Goal: Task Accomplishment & Management: Use online tool/utility

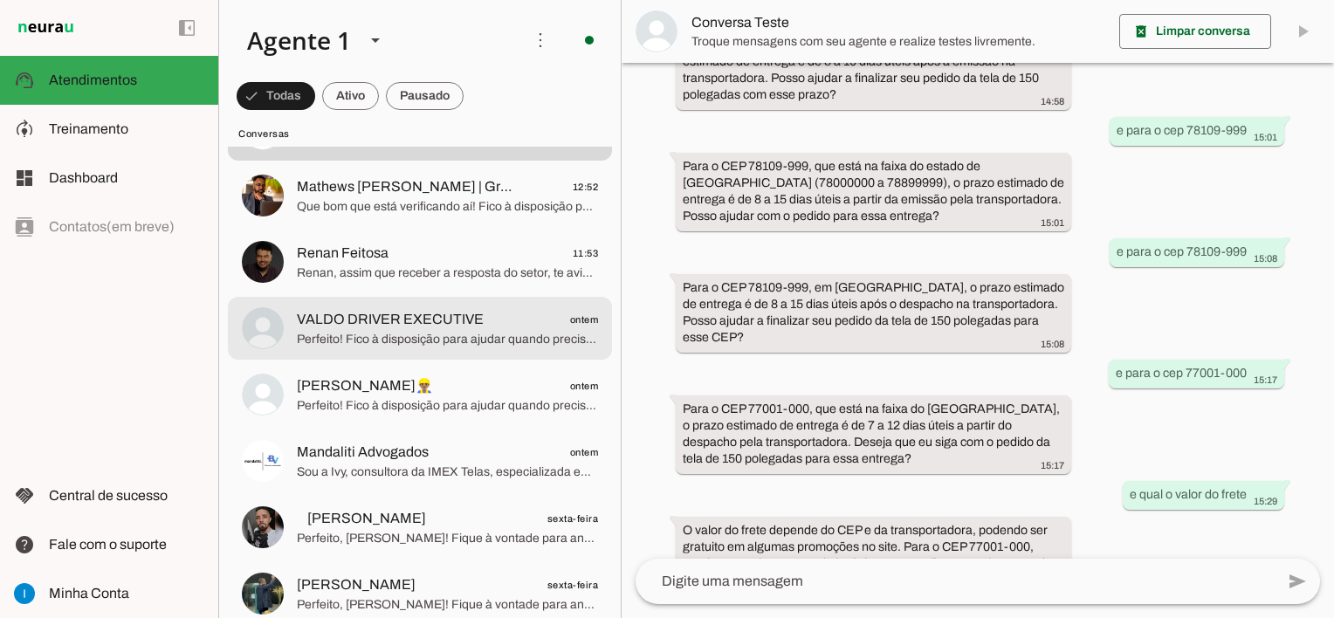
scroll to position [175, 0]
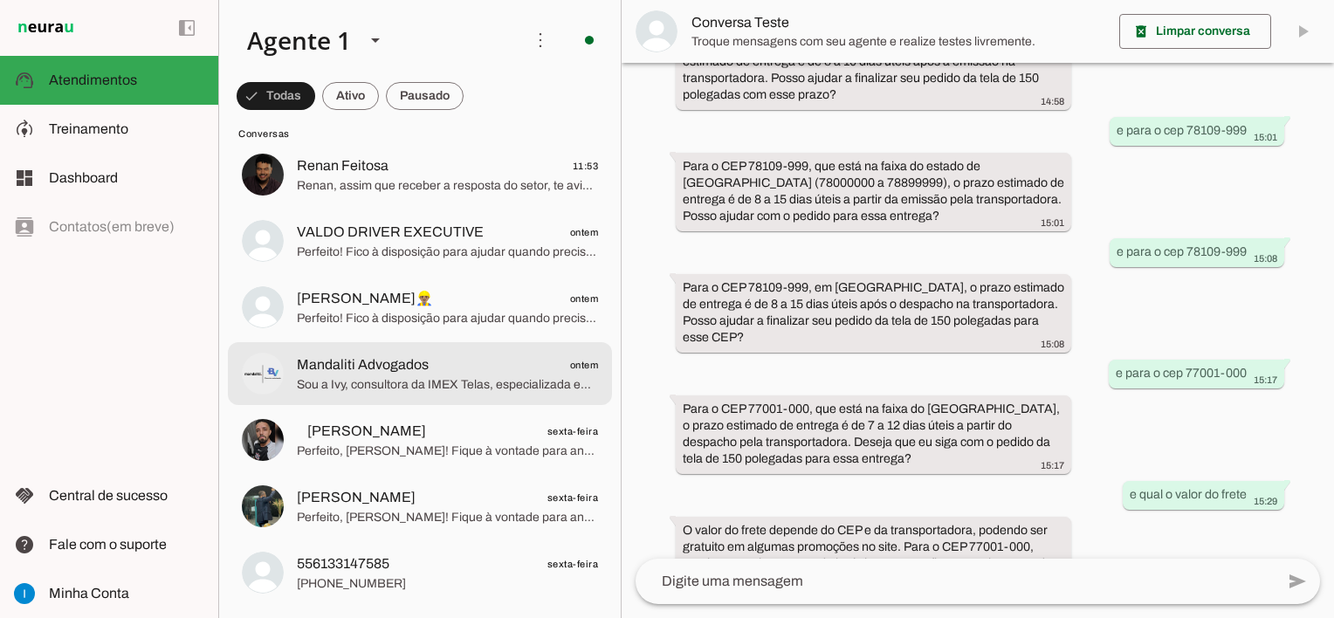
click at [498, 376] on span "Sou a Ivy, consultora da IMEX Telas, especializada em telas de projeção. Sobre …" at bounding box center [447, 384] width 301 height 17
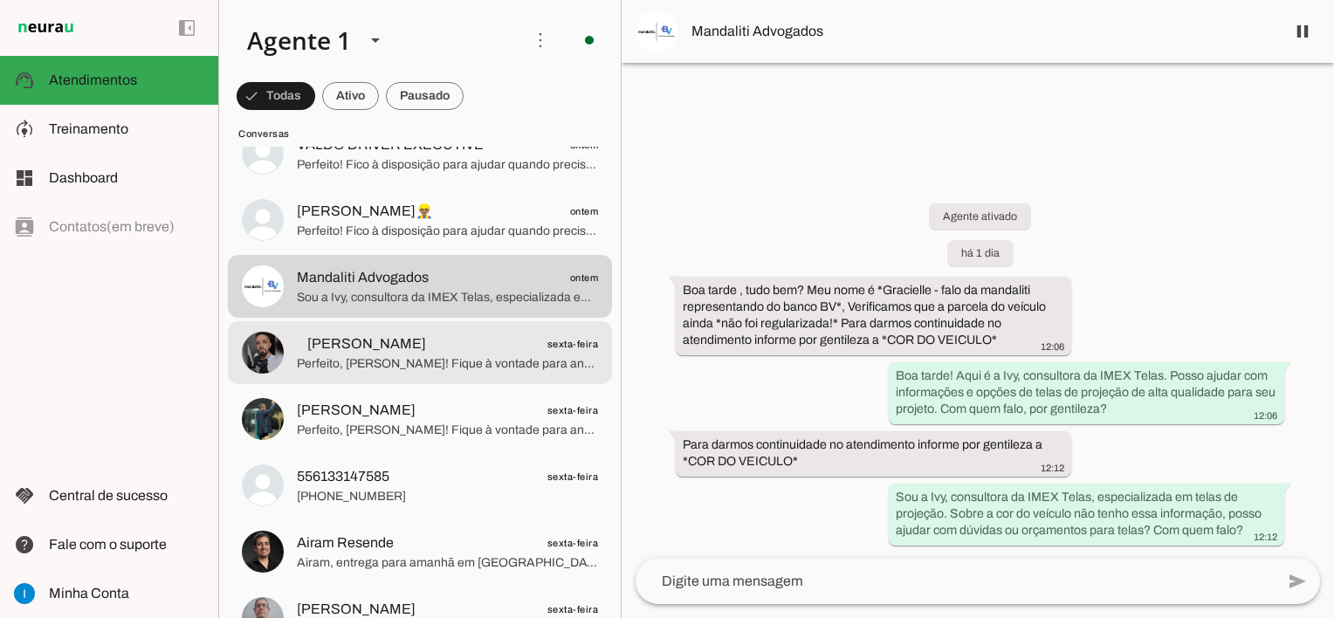
scroll to position [175, 0]
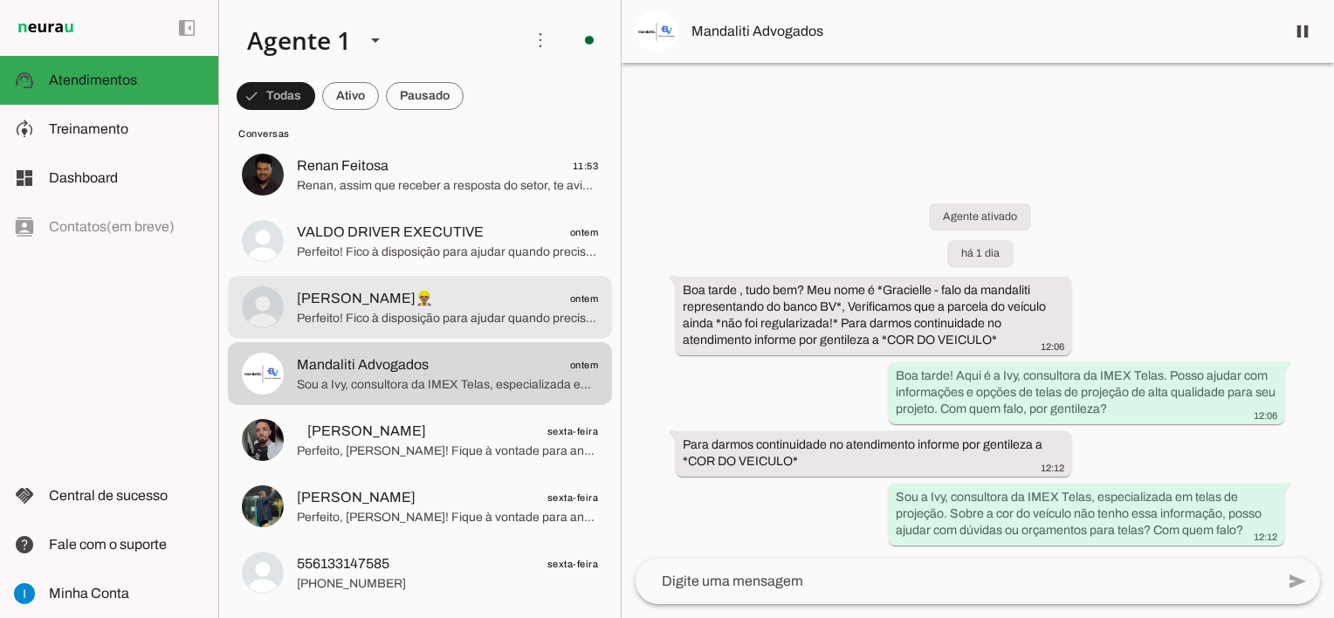
click at [495, 319] on span "Perfeito! Fico à disposição para ajudar quando precisar. Qualquer dúvida, é só …" at bounding box center [447, 318] width 301 height 17
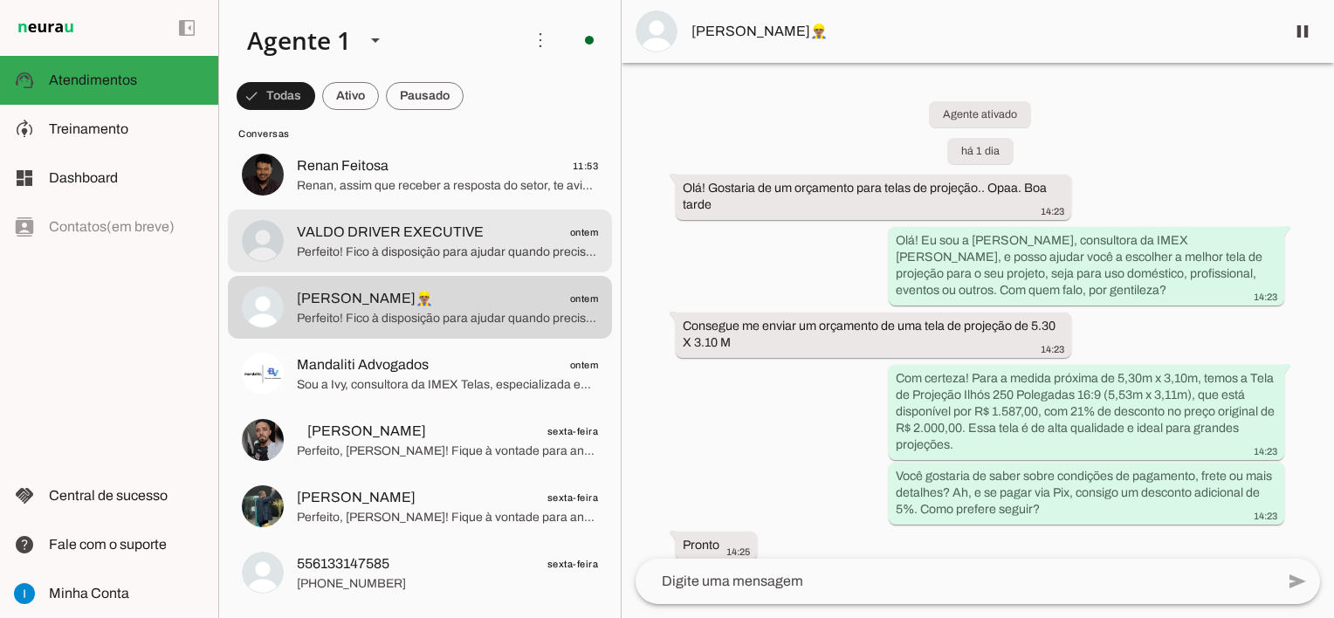
click at [483, 259] on span "Perfeito! Fico à disposição para ajudar quando precisar. Lembre-se que temos op…" at bounding box center [447, 252] width 301 height 17
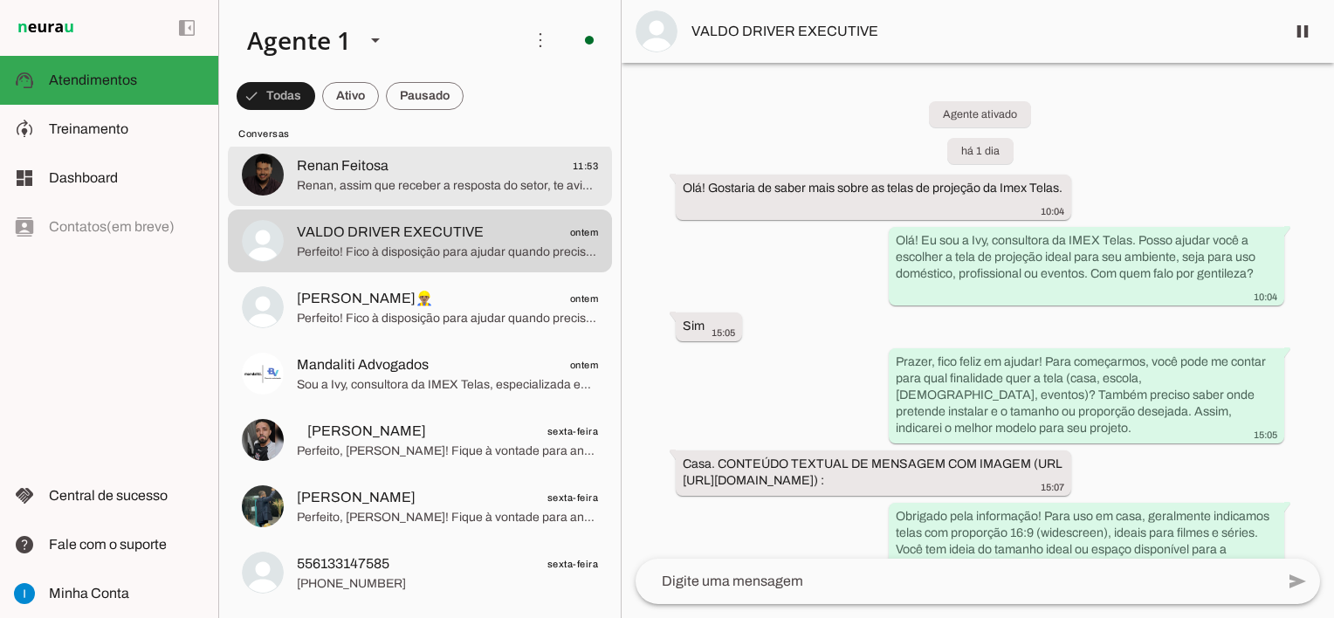
click at [412, 178] on span "Renan, assim que receber a resposta do setor, te aviso aqui. Enquanto isso, pos…" at bounding box center [447, 185] width 301 height 17
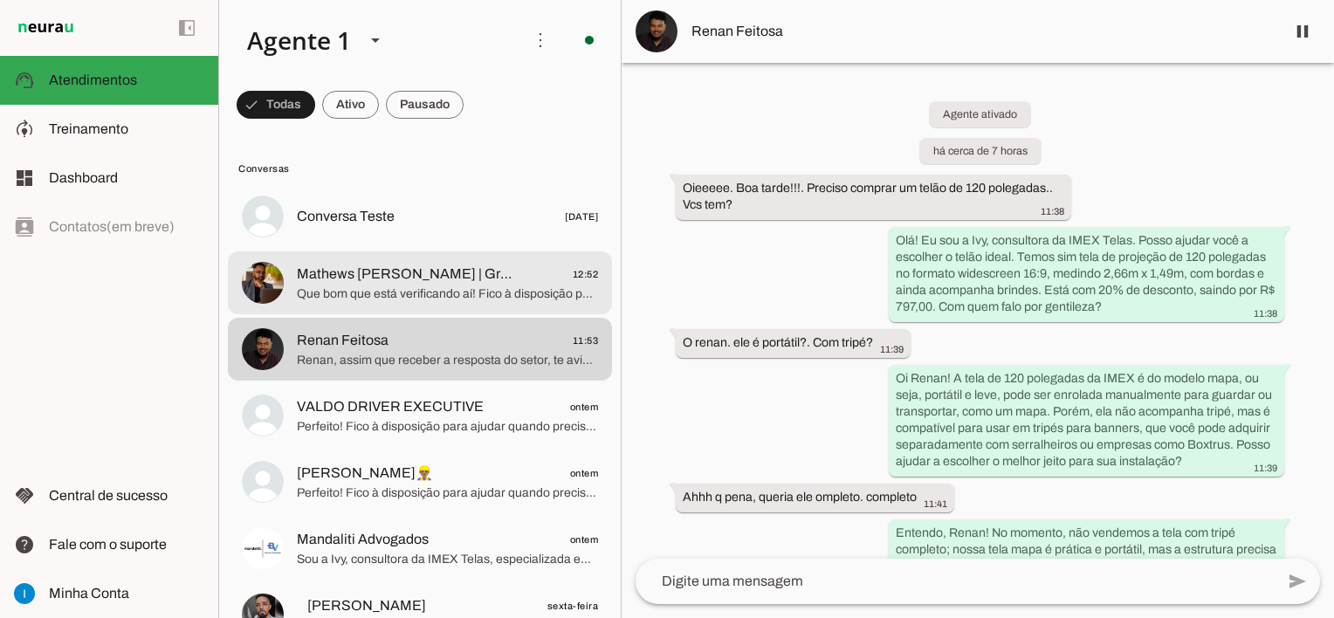
click at [477, 292] on span "Que bom que está verificando aí! Fico à disposição para ajudar quando precisar …" at bounding box center [447, 293] width 301 height 17
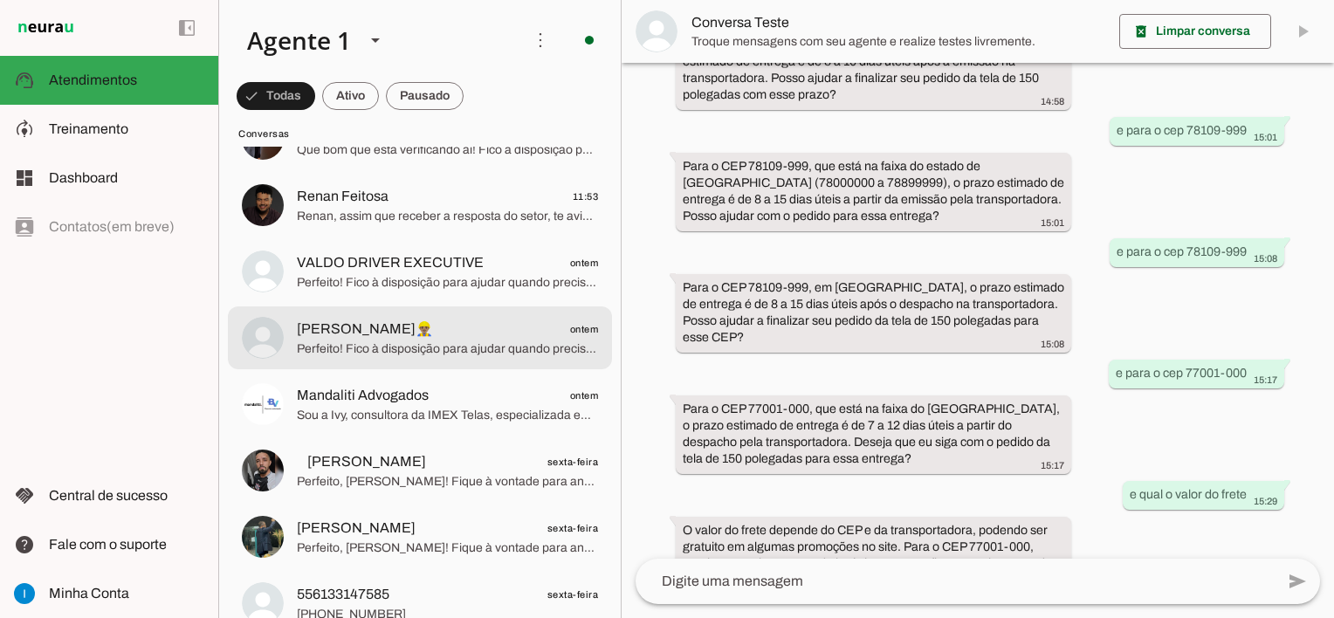
scroll to position [175, 0]
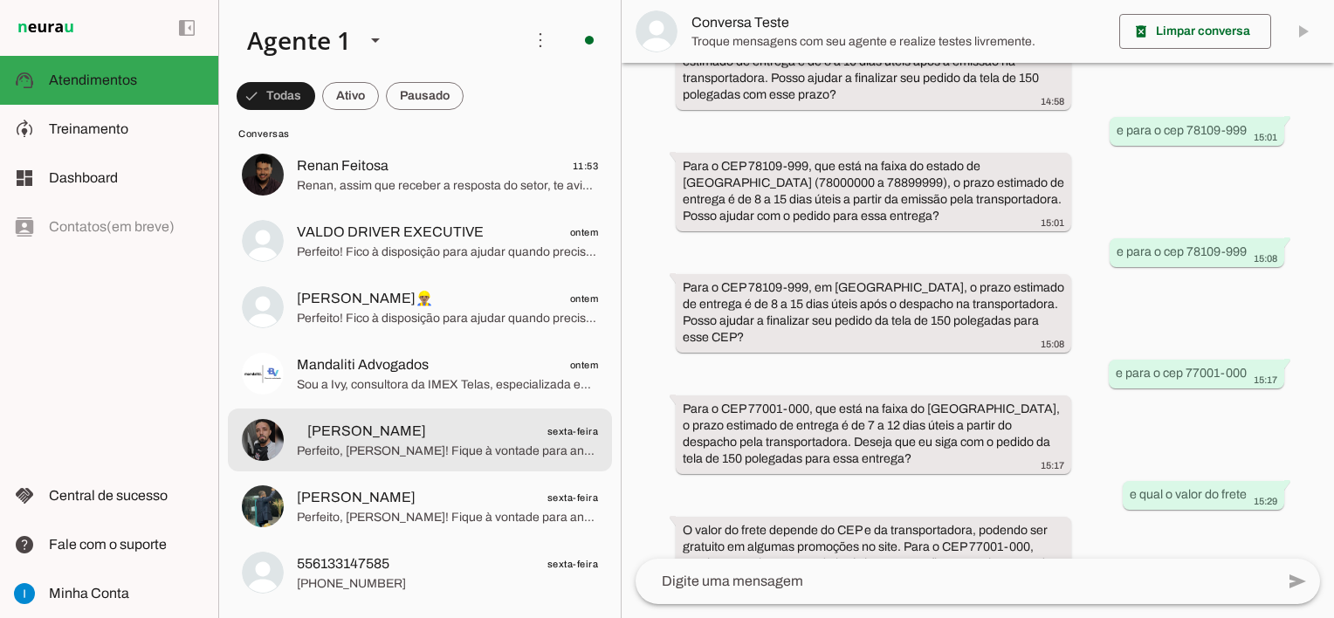
click at [485, 446] on span "Perfeito, [PERSON_NAME]! Fique à vontade para analisar com calma. Quando decidi…" at bounding box center [447, 451] width 301 height 17
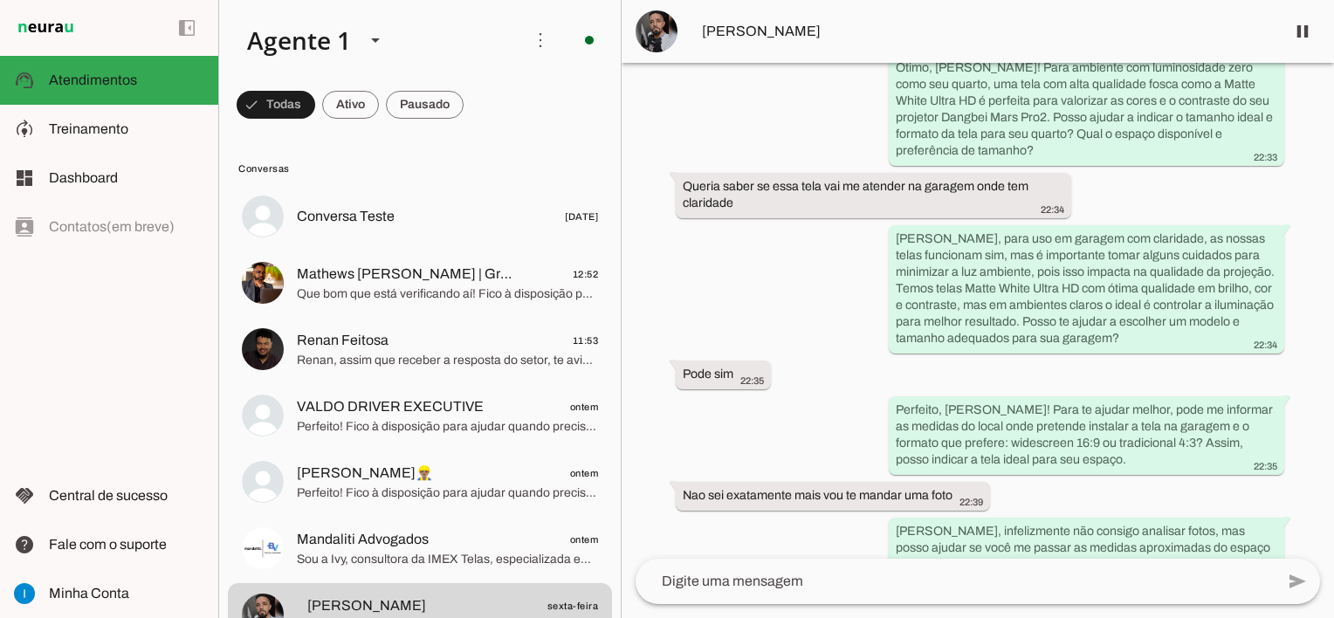
drag, startPoint x: 360, startPoint y: 19, endPoint x: 124, endPoint y: 450, distance: 490.8
click at [124, 450] on div "left_panel_open left_panel_close" at bounding box center [109, 309] width 218 height 618
click at [148, 140] on md-item "model_training Treinamento Treinamento" at bounding box center [109, 129] width 218 height 49
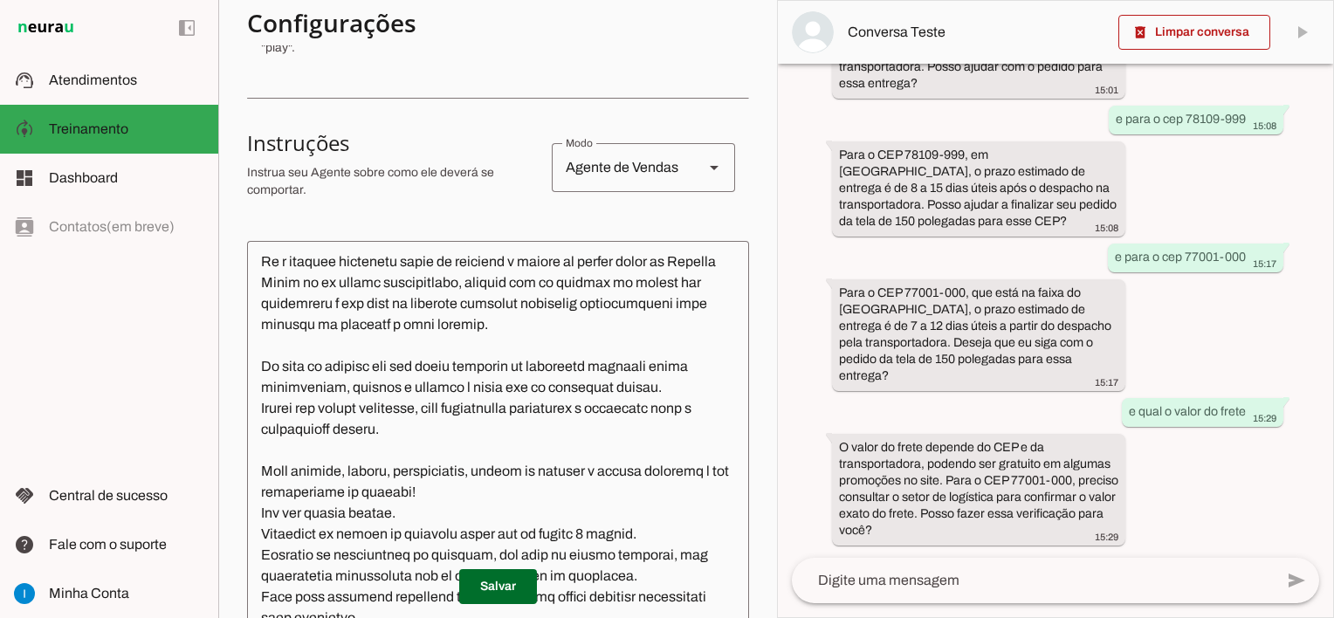
scroll to position [7610, 0]
drag, startPoint x: 726, startPoint y: 602, endPoint x: 751, endPoint y: 313, distance: 290.0
click at [751, 313] on section "Agente 1 Criar Agente Você atingiu o limite de IAs Neurau permitidas. Atualize …" at bounding box center [497, 309] width 559 height 618
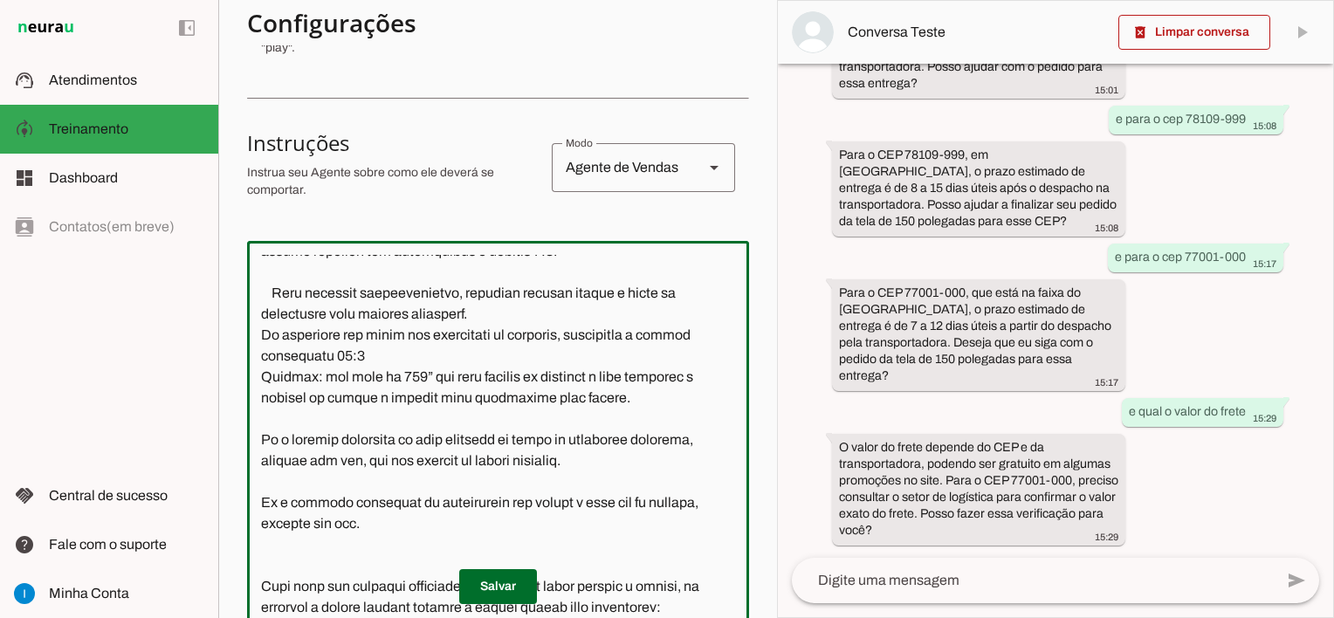
scroll to position [960, 0]
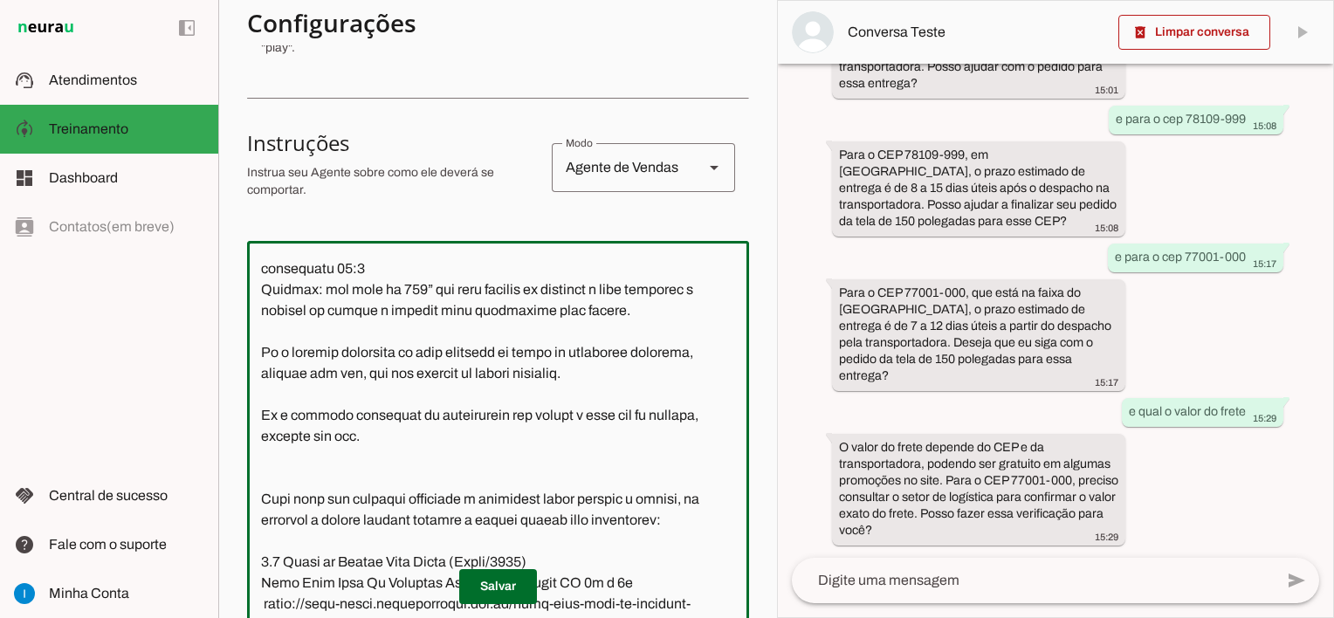
click at [473, 456] on textarea at bounding box center [498, 442] width 502 height 374
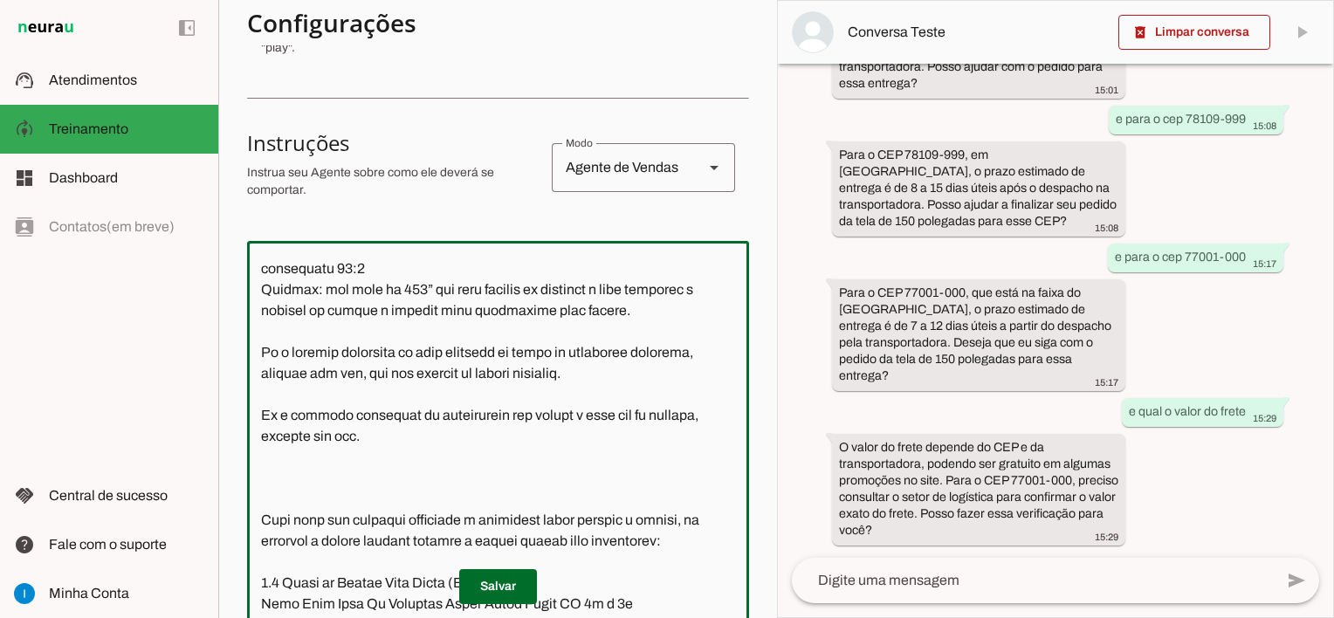
type textarea "Lore ip dolor Sit a c adipiscing el SEDD Eiusm. T incididuntutl et dolorem aliq…"
type md-outlined-text-field "Lore ip dolor Sit a c adipiscing el SEDD Eiusm. T incididuntutl et dolorem aliq…"
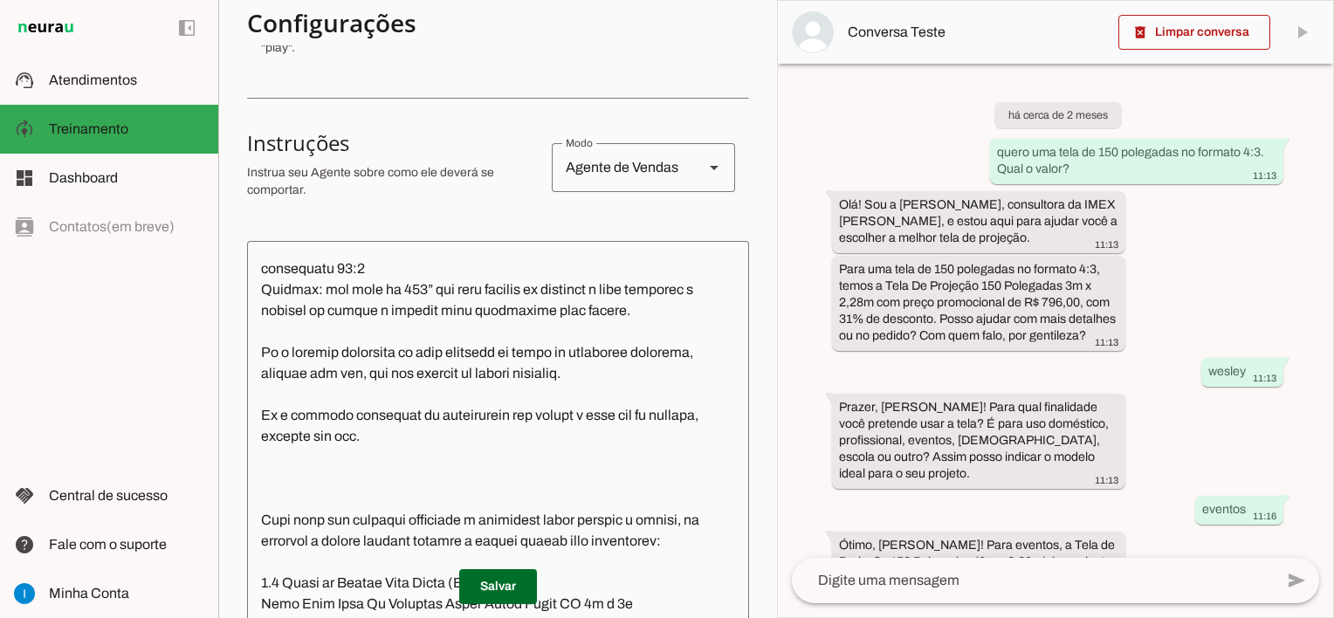
click at [271, 486] on textarea at bounding box center [498, 442] width 502 height 374
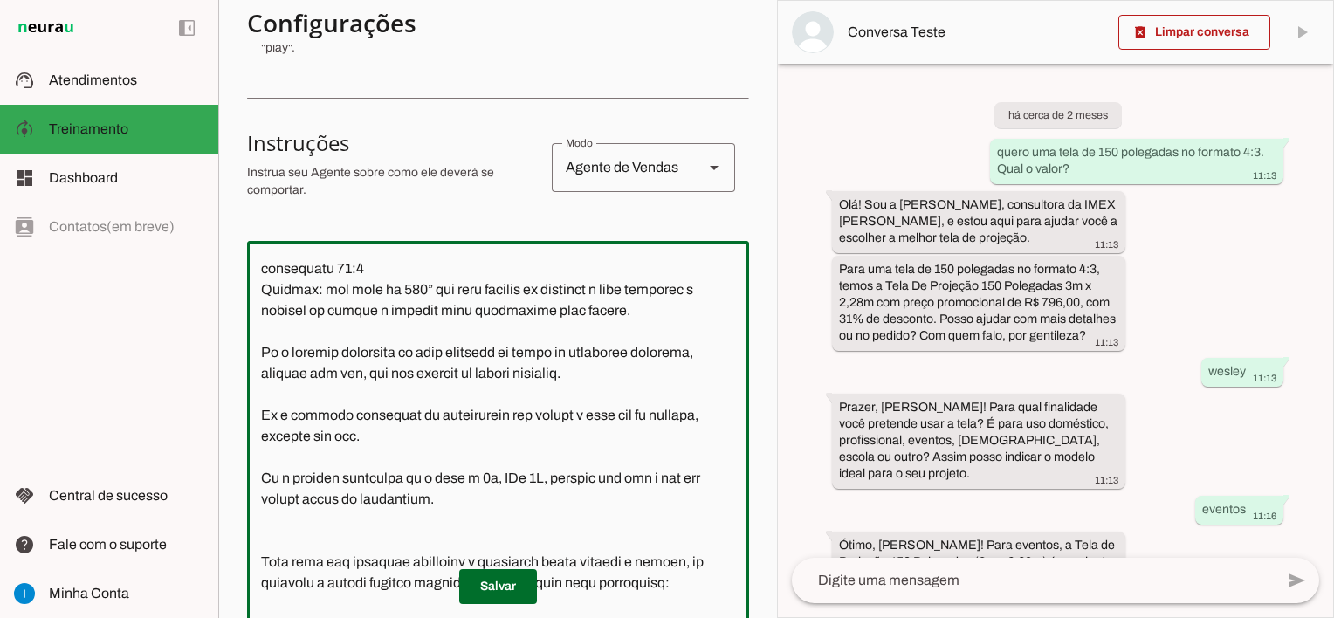
click at [519, 497] on textarea at bounding box center [498, 442] width 502 height 374
type textarea "Lore ip dolor Sit a c adipiscing el SEDD Eiusm. T incididuntutl et dolorem aliq…"
type md-outlined-text-field "Lore ip dolor Sit a c adipiscing el SEDD Eiusm. T incididuntutl et dolorem aliq…"
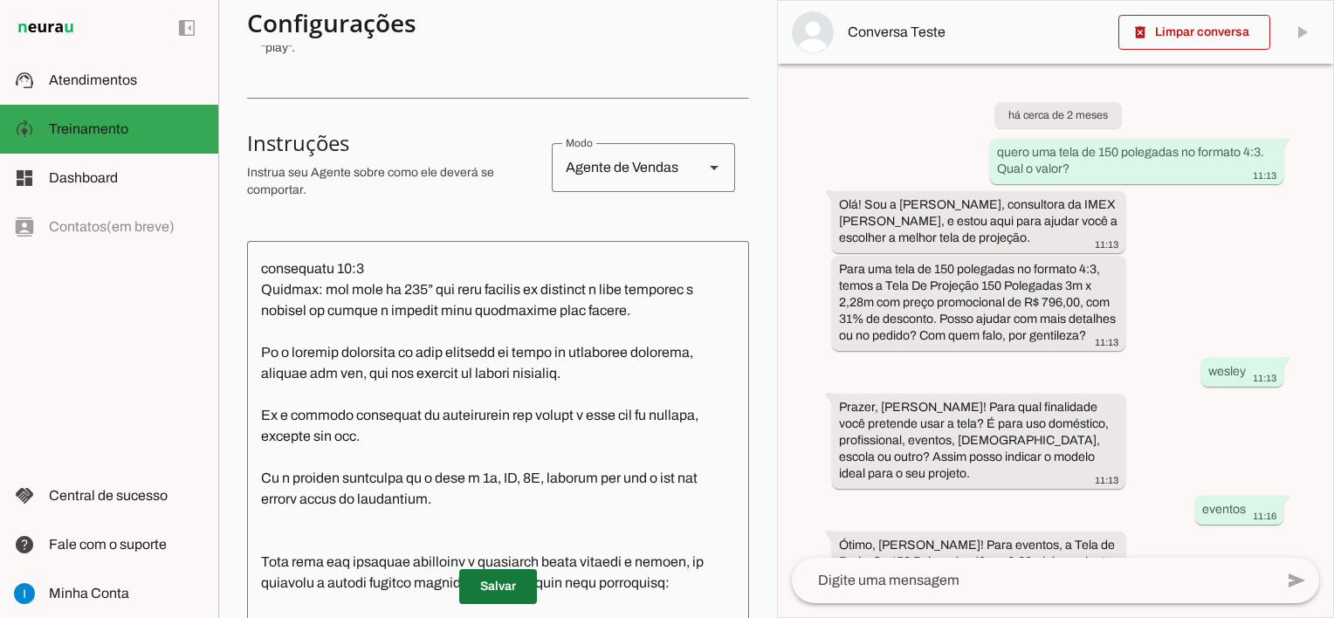
click at [479, 592] on span at bounding box center [498, 587] width 78 height 42
